Goal: Communication & Community: Answer question/provide support

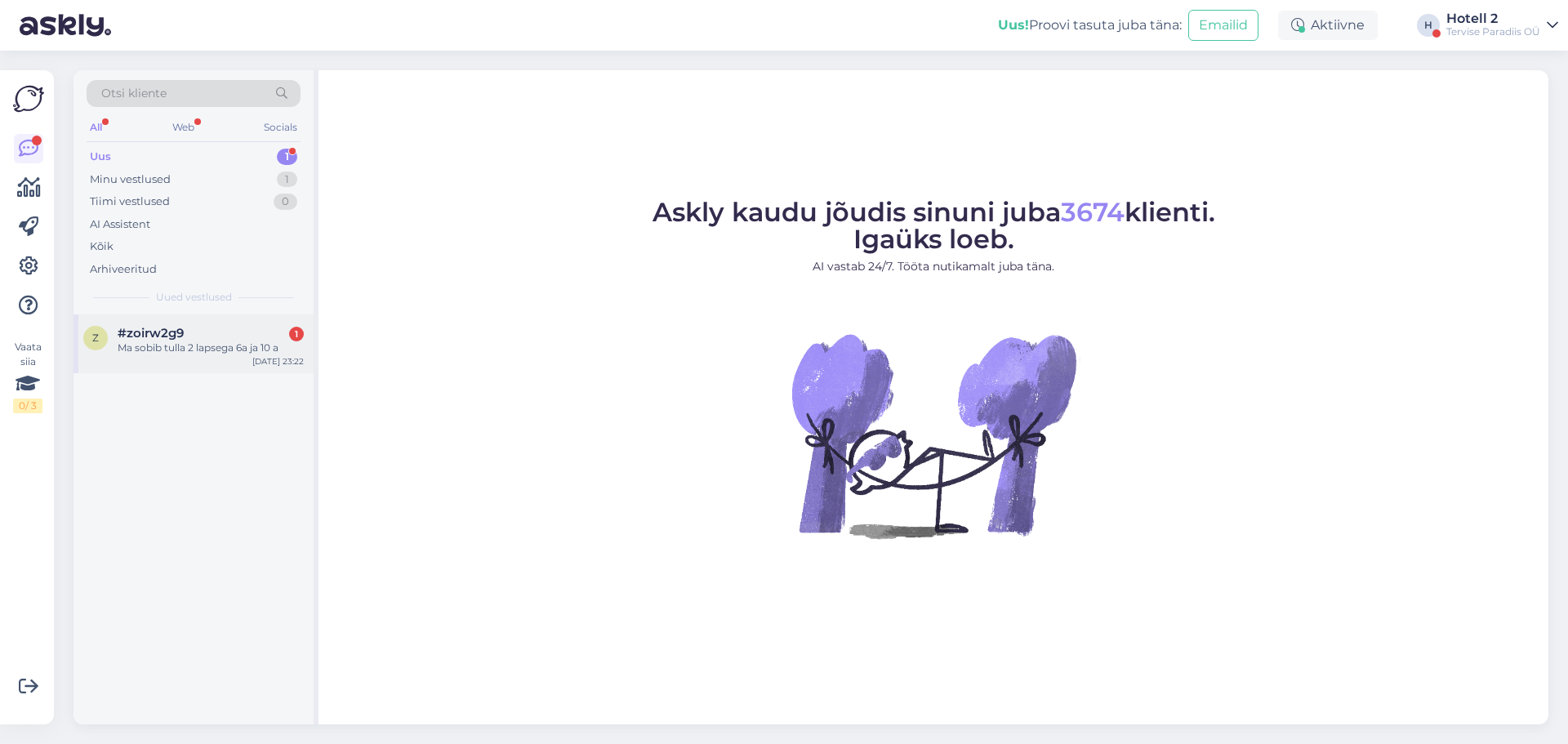
click at [162, 350] on div "Ma sobib tulla 2 lapsega 6a ja 10 a" at bounding box center [210, 347] width 186 height 14
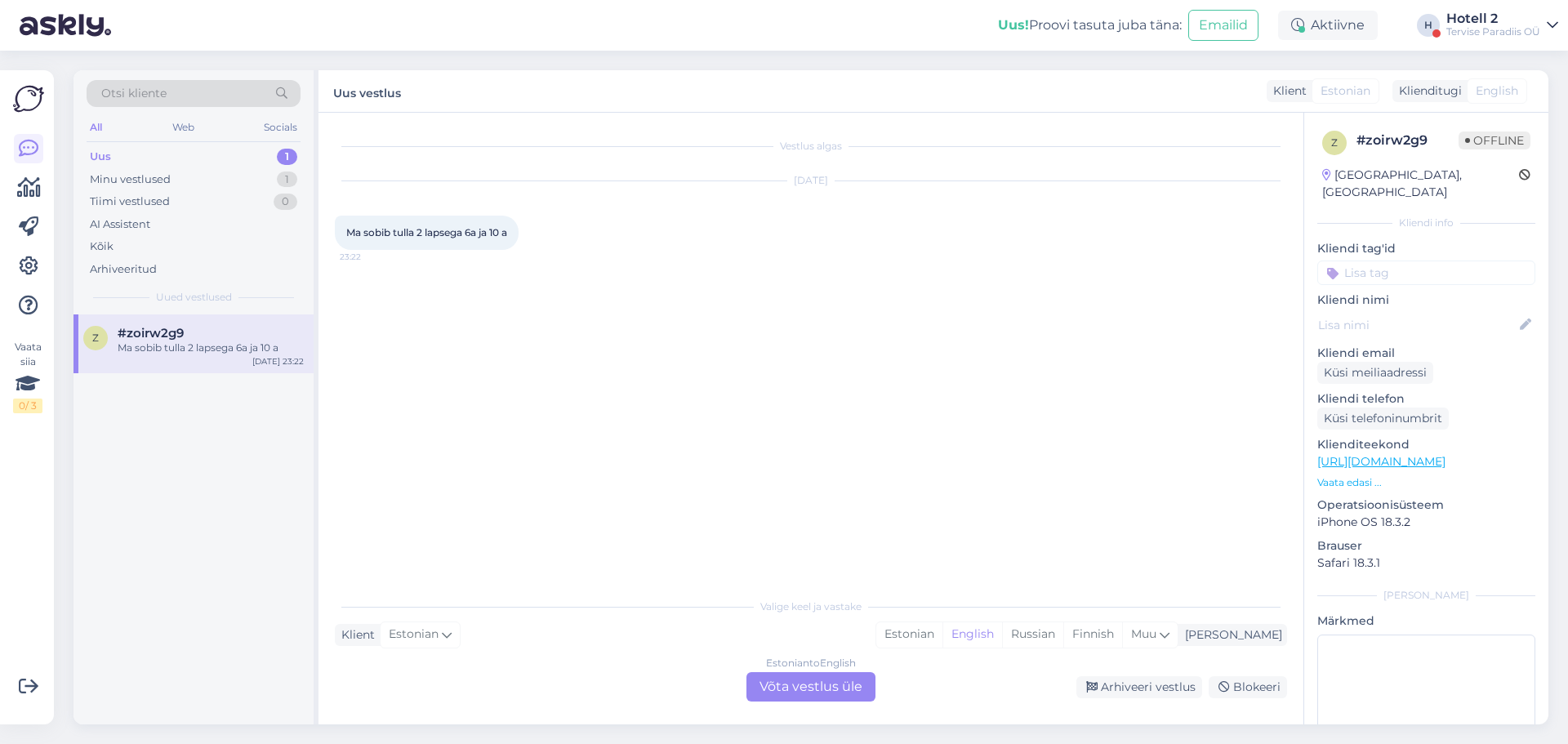
click at [813, 682] on div "Estonian to English Võta vestlus üle" at bounding box center [811, 686] width 129 height 30
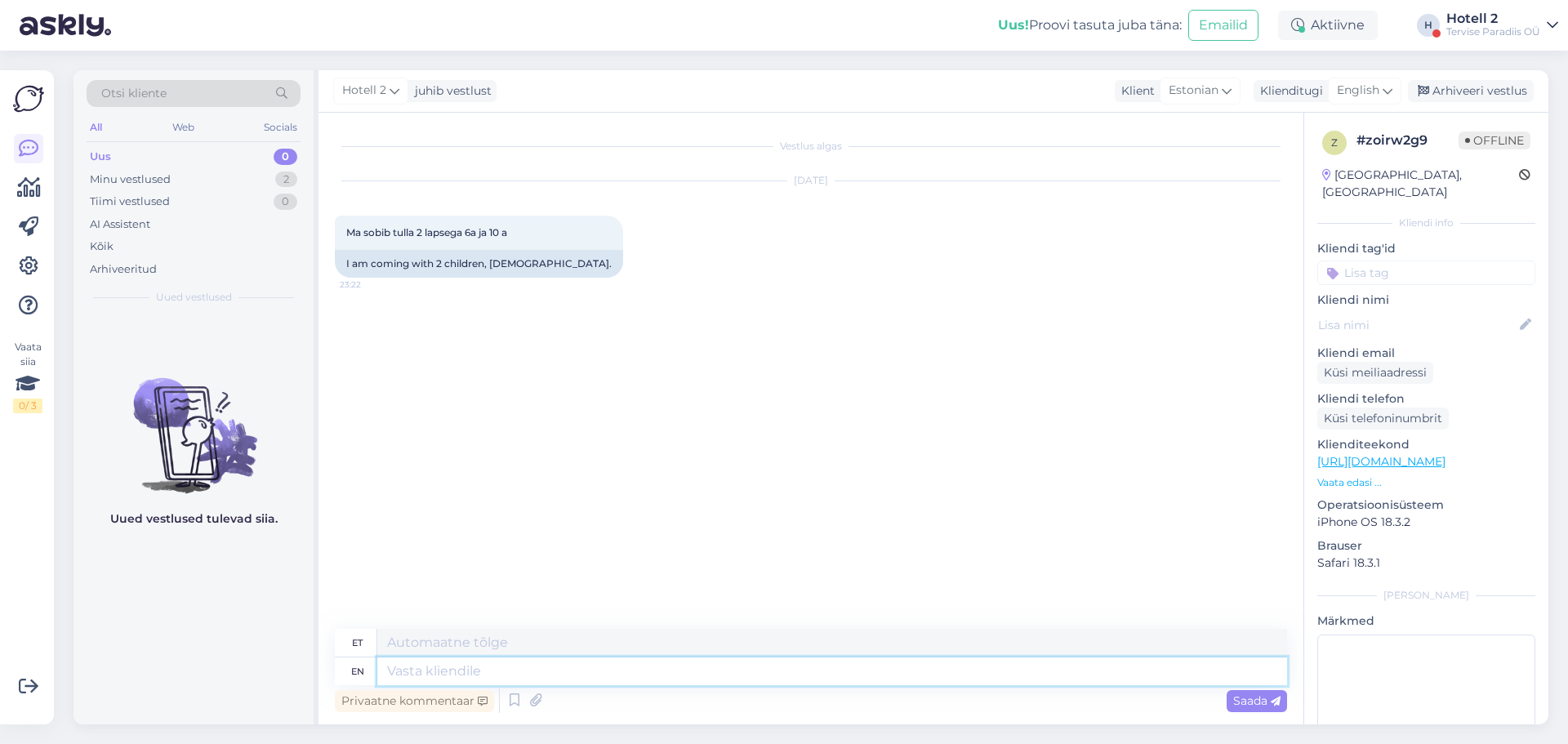
click at [653, 666] on textarea at bounding box center [832, 671] width 910 height 28
type textarea "Tere"
type textarea "Tere!"
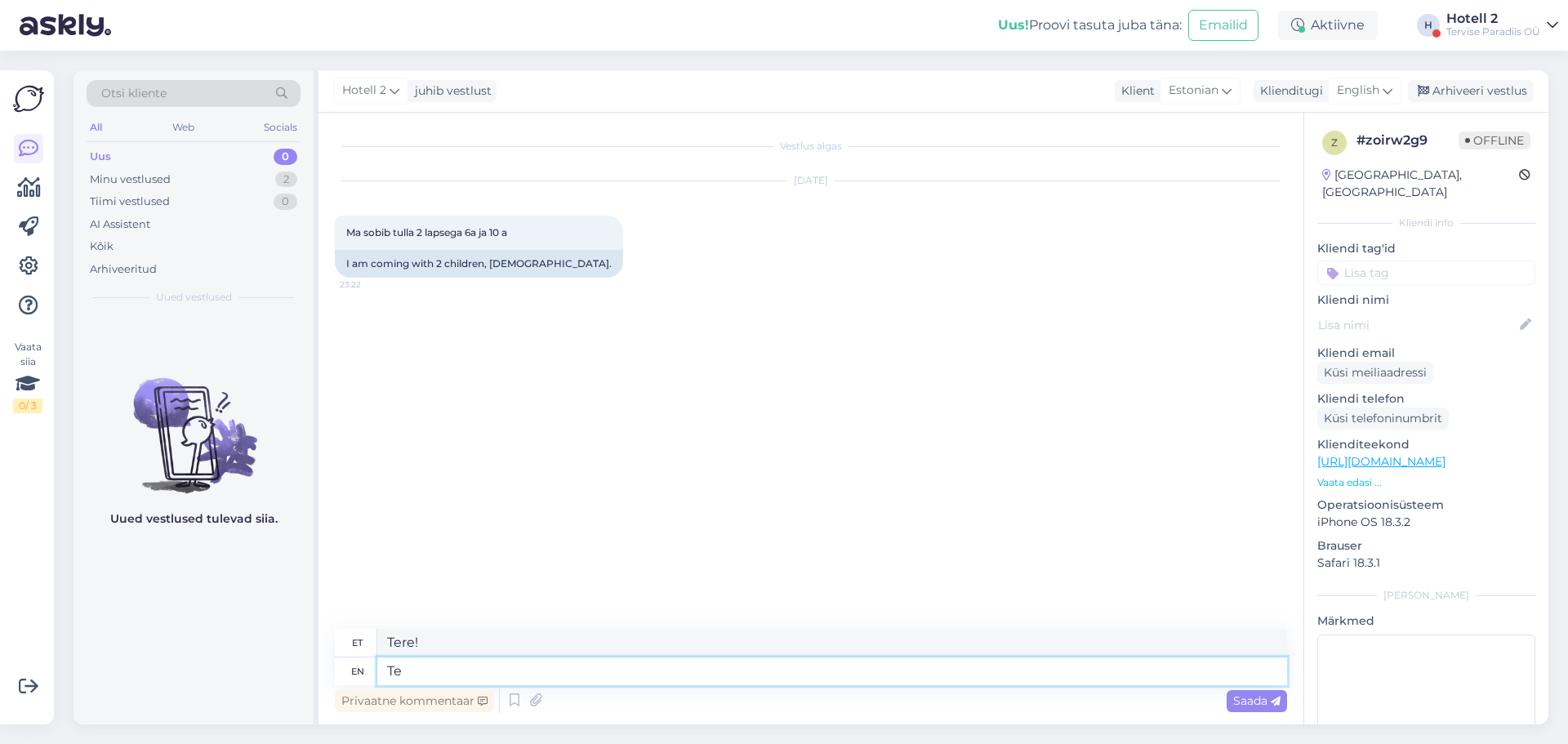
type textarea "T"
type textarea "Hello!"
type textarea "Tere!"
type textarea "H"
click at [1392, 76] on div "Hotell 2 juhib vestlust Klient Estonian Klienditugi English Arhiveeri vestlus" at bounding box center [933, 92] width 1230 height 42
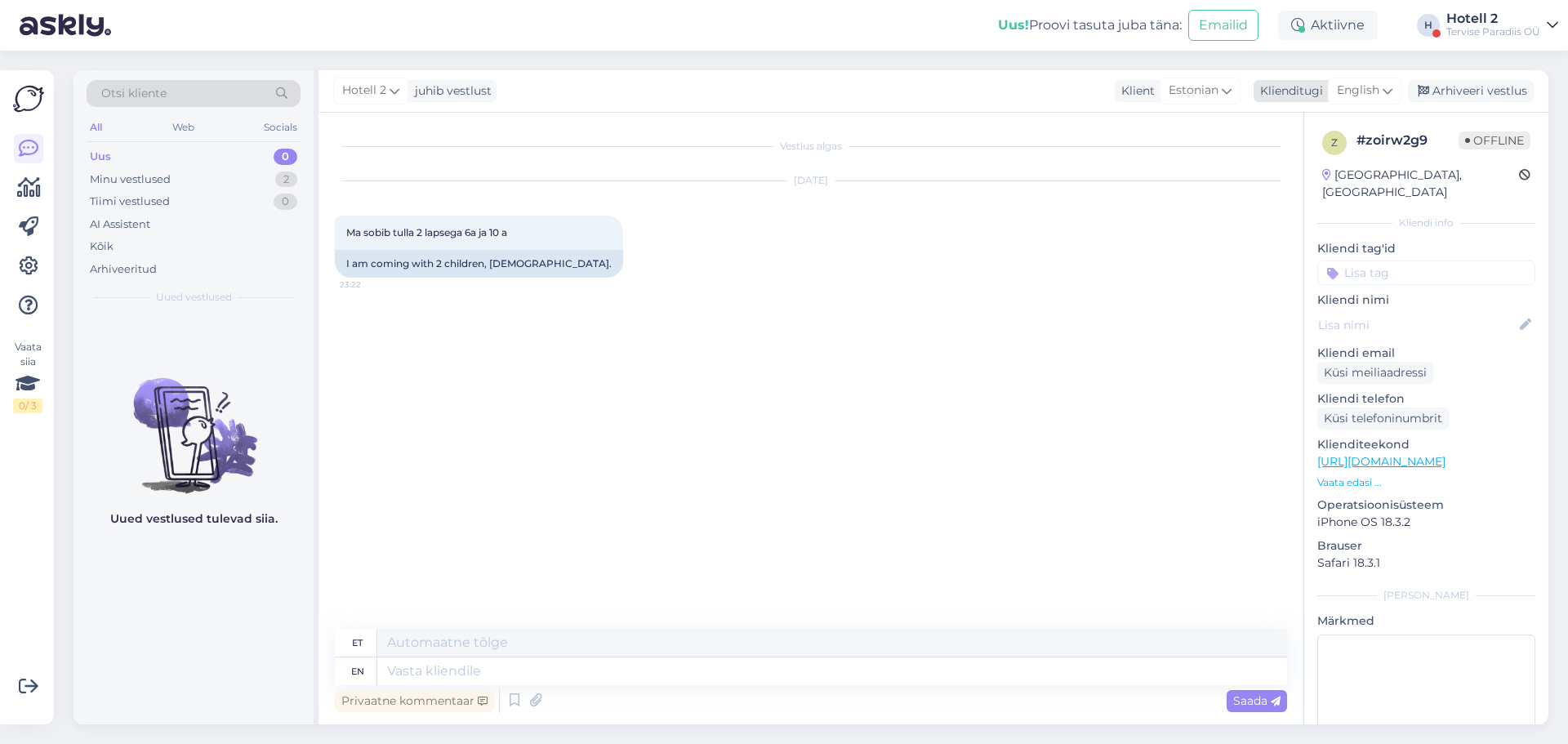
click at [1392, 82] on icon at bounding box center [1388, 90] width 10 height 18
type input "es"
drag, startPoint x: 1319, startPoint y: 184, endPoint x: 1304, endPoint y: 211, distance: 30.9
click at [1319, 184] on link "Estonian" at bounding box center [1328, 189] width 180 height 26
click at [599, 665] on textarea at bounding box center [811, 668] width 952 height 34
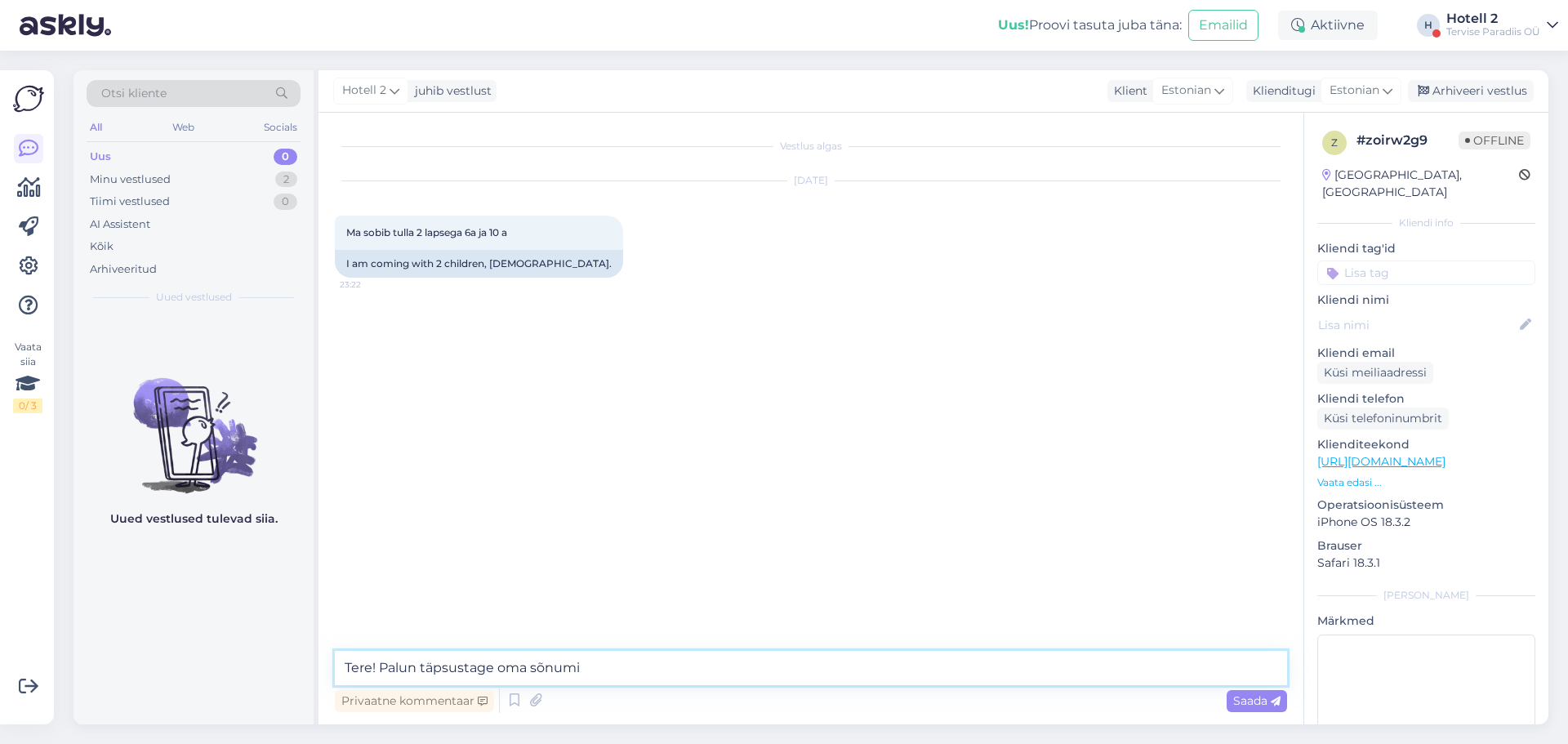
type textarea "Tere! [PERSON_NAME] täpsustage oma sõnumit"
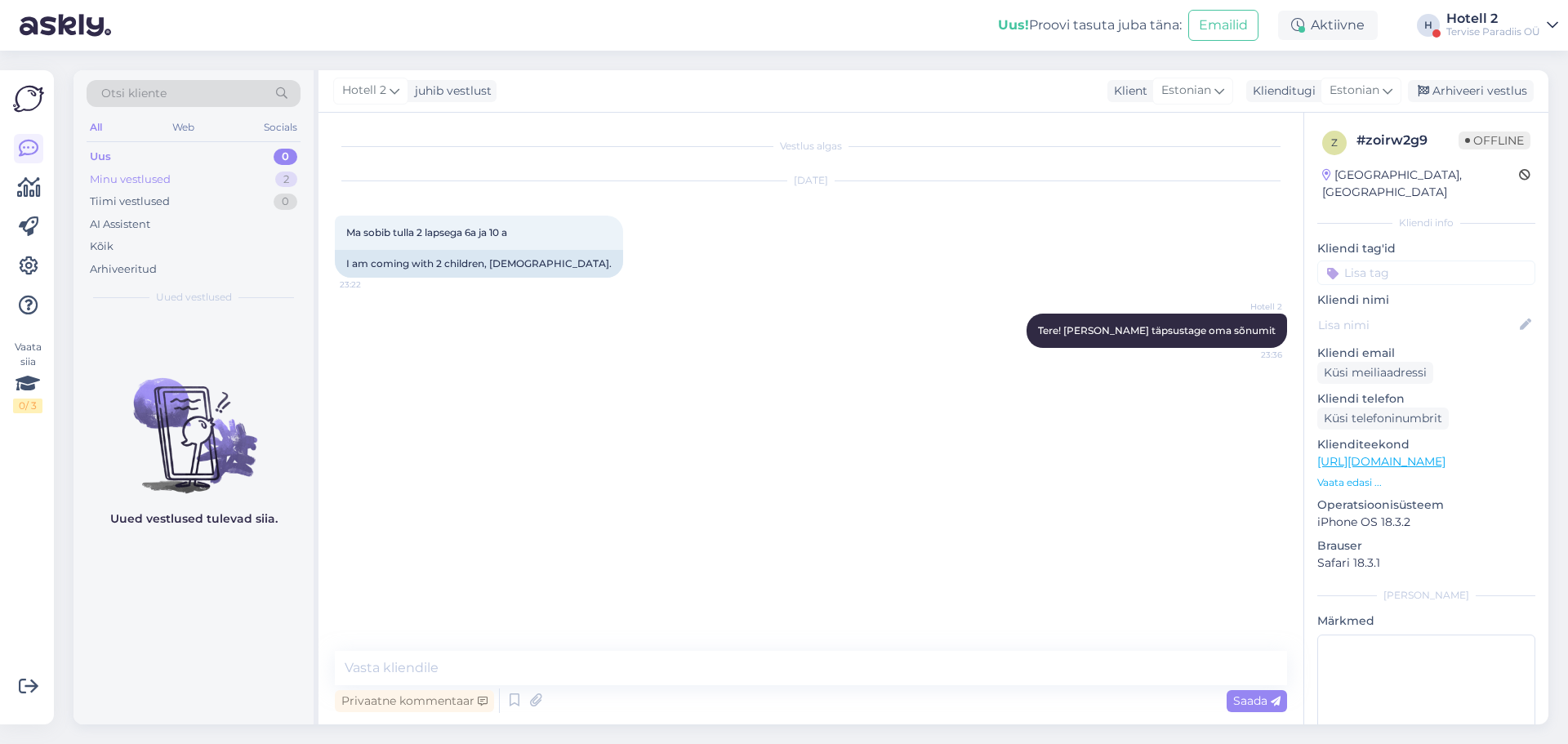
click at [237, 184] on div "Minu vestlused 2" at bounding box center [193, 179] width 214 height 23
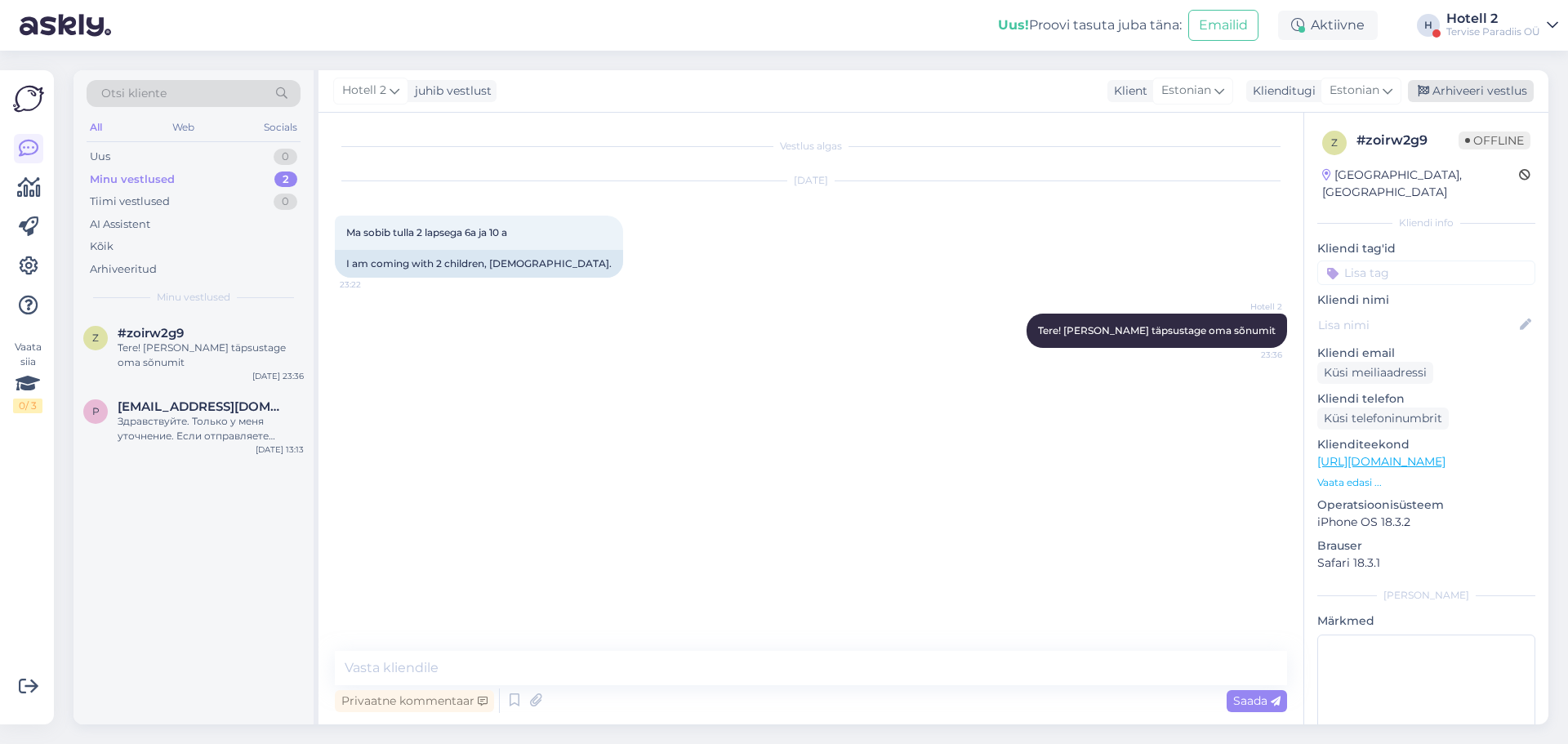
click at [1458, 82] on div "Arhiveeri vestlus" at bounding box center [1470, 91] width 126 height 22
